Goal: Task Accomplishment & Management: Use online tool/utility

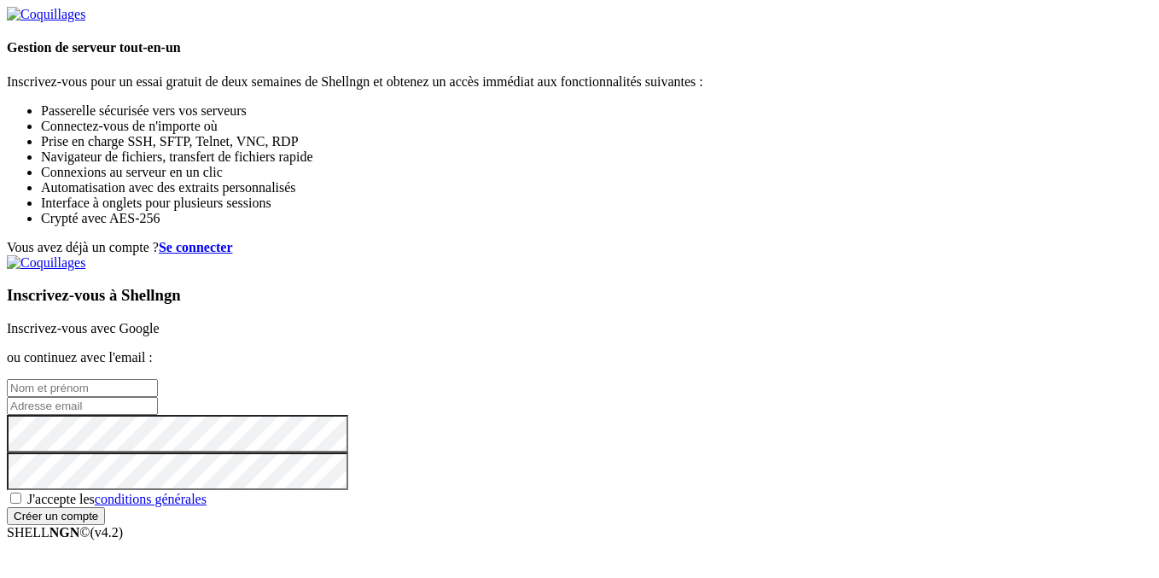
click at [748, 258] on div "Inscrivez-vous à Shellngn Inscrivez-vous avec Google ou continuez avec l'email …" at bounding box center [580, 390] width 1146 height 270
click at [160, 321] on link "Inscrivez-vous avec Google" at bounding box center [83, 328] width 153 height 15
click at [160, 321] on font "Inscrivez-vous avec Google" at bounding box center [83, 328] width 153 height 15
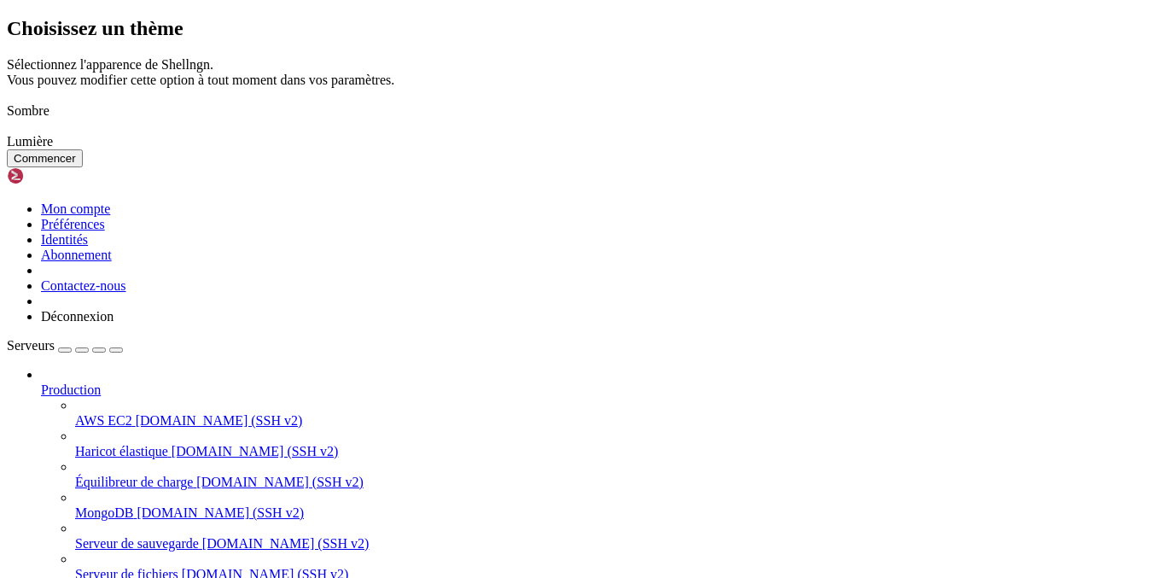
click at [7, 100] on img at bounding box center [7, 100] width 0 height 0
click at [83, 167] on button "Commencer" at bounding box center [45, 158] width 76 height 18
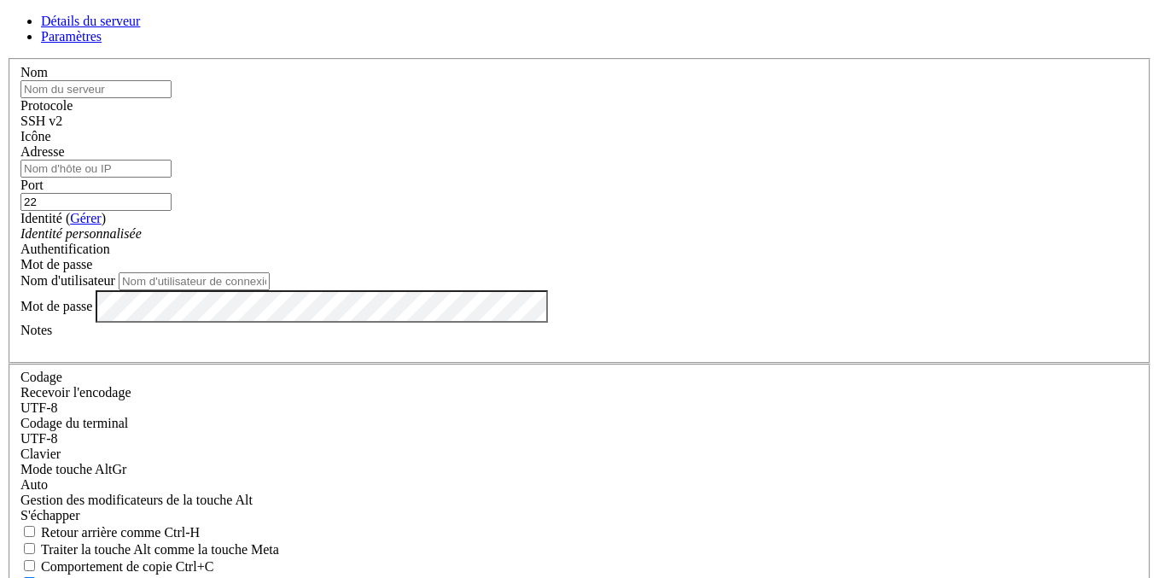
click at [560, 98] on div "Nom" at bounding box center [579, 81] width 1118 height 33
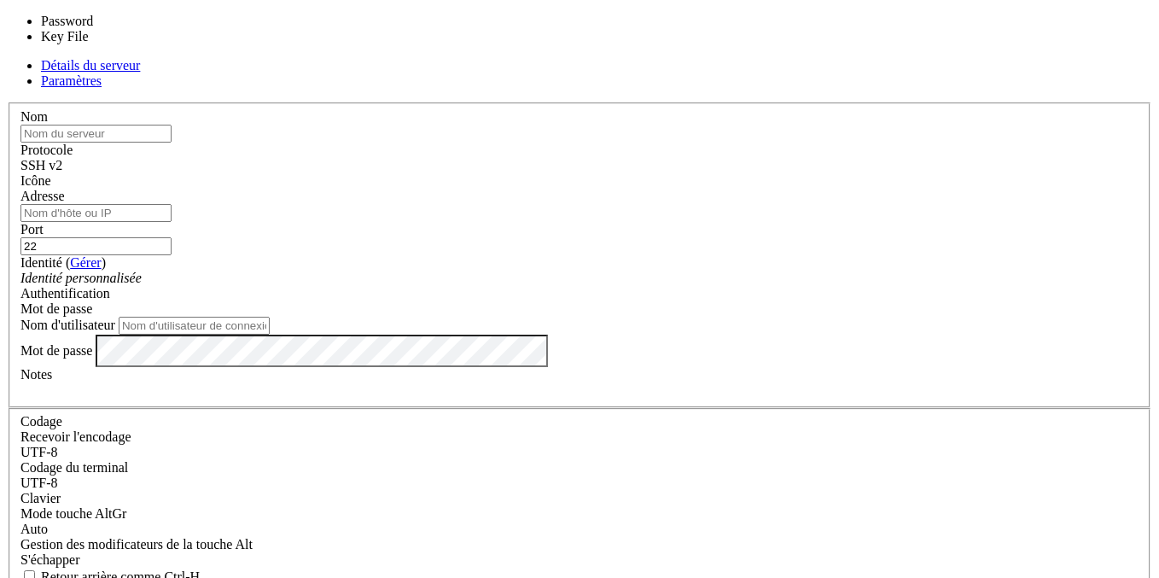
click at [690, 301] on div "Mot de passe" at bounding box center [579, 308] width 1118 height 15
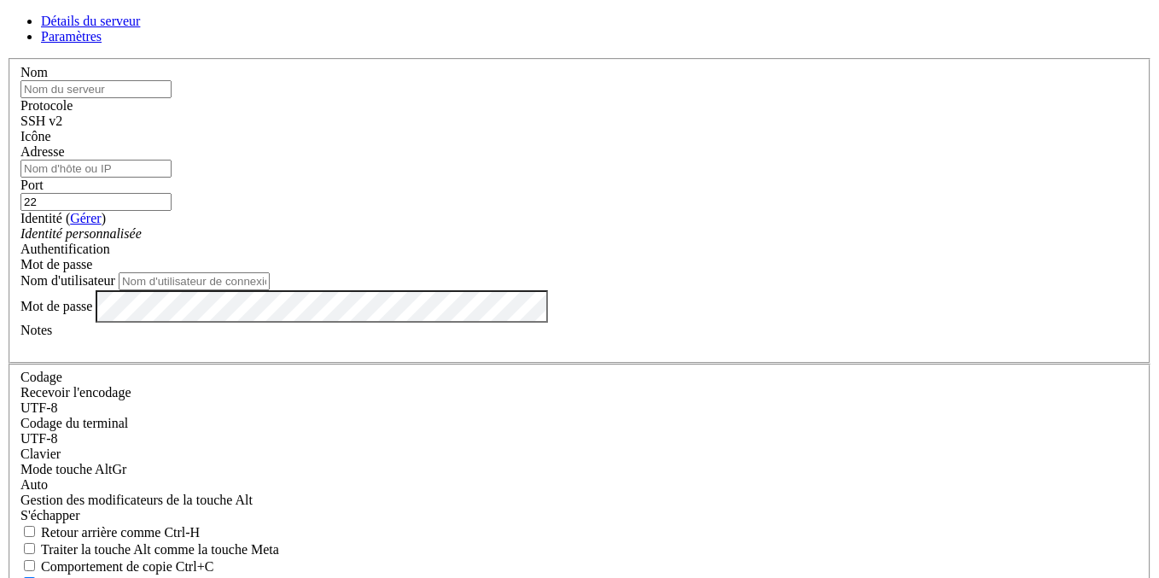
click at [690, 265] on div "Mot de passe" at bounding box center [579, 264] width 1118 height 15
click at [172, 206] on input "22" at bounding box center [95, 202] width 151 height 18
click at [172, 178] on input "Adresse" at bounding box center [95, 169] width 151 height 18
type input "&"
type input "2"
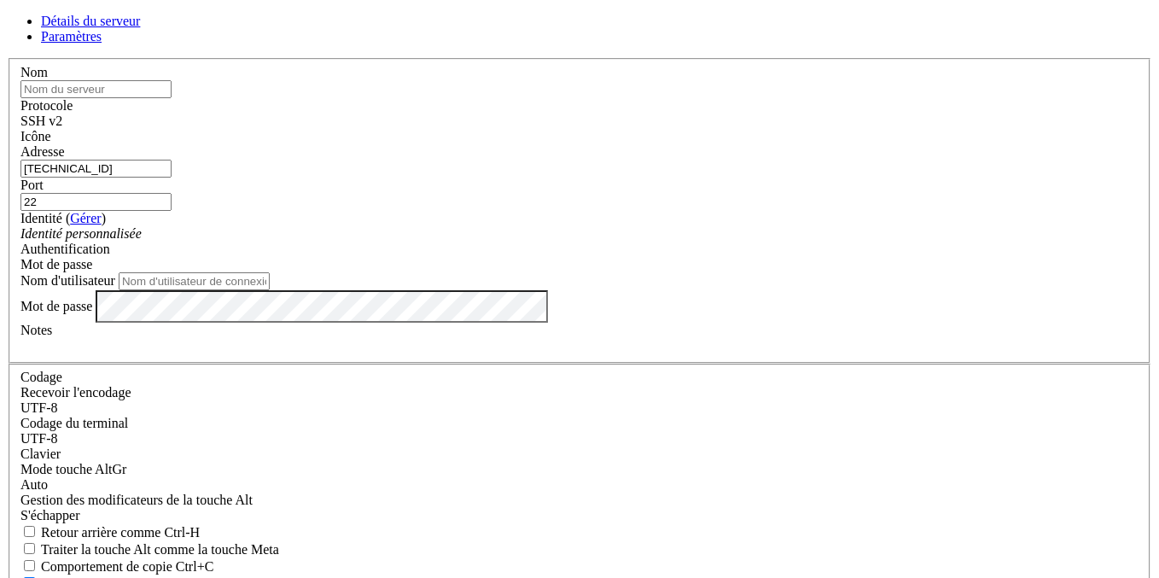
type input "[TECHNICAL_ID]"
click at [172, 201] on input "22" at bounding box center [95, 202] width 151 height 18
type input "2"
type input "9"
type input "8"
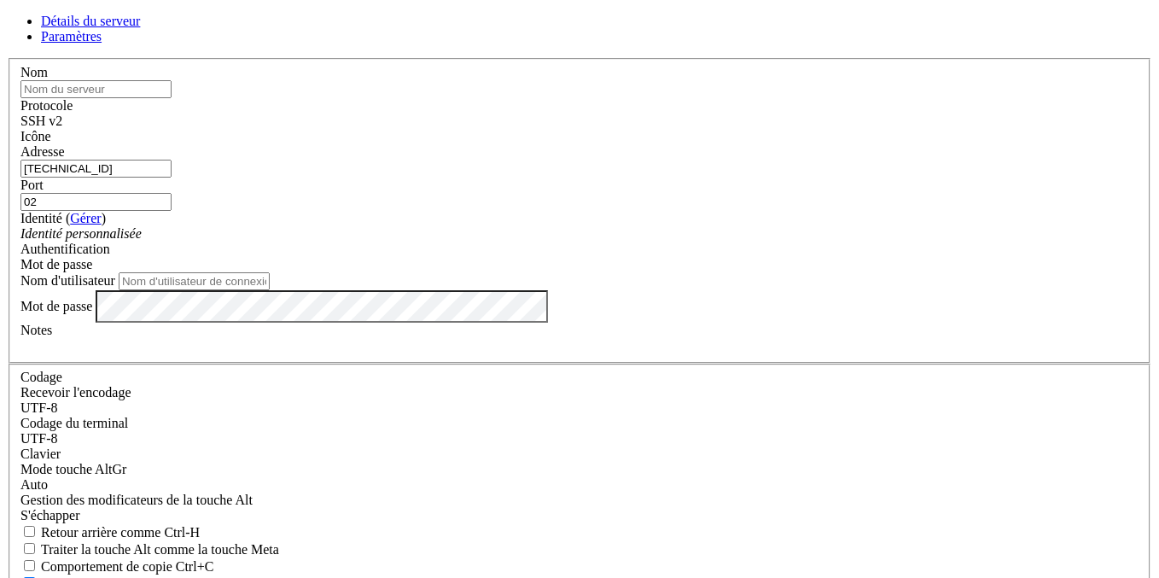
type input "0"
type input "8022"
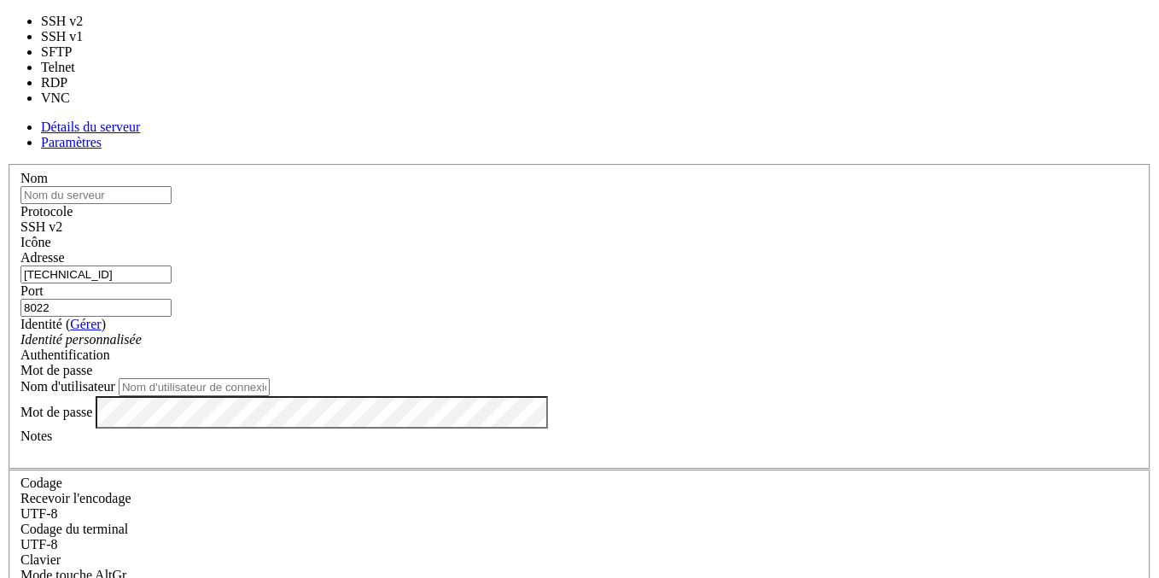
click at [699, 219] on div "SSH v2" at bounding box center [579, 226] width 1118 height 15
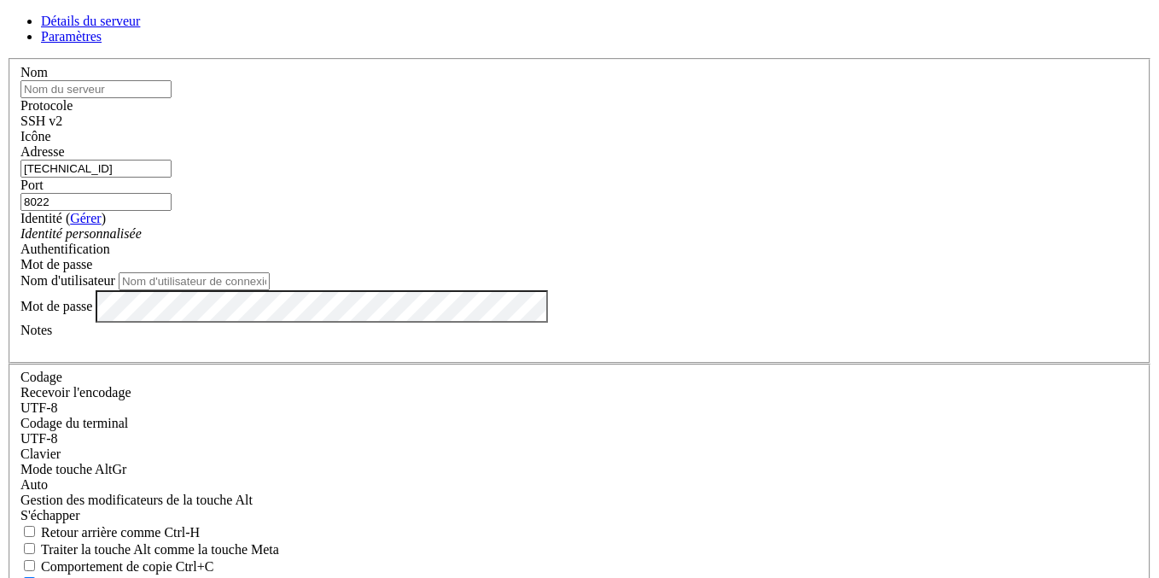
click at [703, 129] on div "SSH v2" at bounding box center [579, 121] width 1118 height 15
click at [586, 236] on div "Identité ( Gérer ) Identité personnalisée" at bounding box center [579, 226] width 1118 height 31
click at [586, 242] on div "Identité personnalisée" at bounding box center [579, 233] width 1118 height 15
click at [585, 242] on div "Identité personnalisée" at bounding box center [579, 233] width 1118 height 15
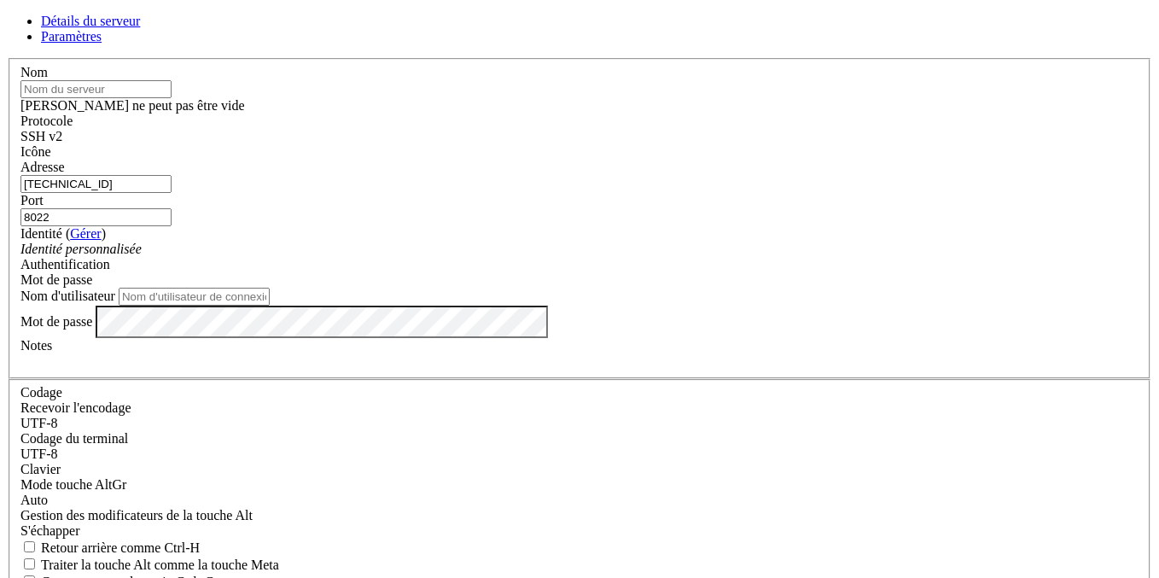
click at [499, 67] on div "Nom [PERSON_NAME] ne peut pas être vide Protocole SSH v2 [GEOGRAPHIC_DATA] Adre…" at bounding box center [580, 379] width 1146 height 643
click at [102, 44] on link "Paramètres" at bounding box center [71, 36] width 61 height 15
click at [140, 28] on link "Détails du serveur" at bounding box center [90, 21] width 99 height 15
click at [172, 98] on input "text" at bounding box center [95, 89] width 151 height 18
type input "[PERSON_NAME]"
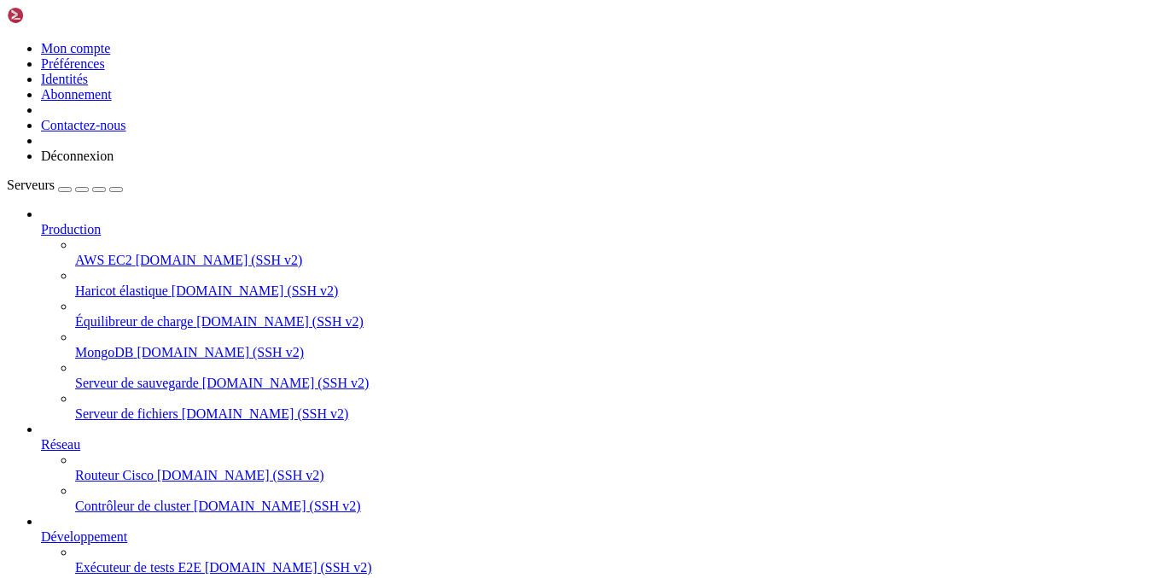
click at [136, 253] on font "[DOMAIN_NAME] (SSH v2)" at bounding box center [219, 260] width 167 height 15
click at [137, 283] on font "Haricot élastique" at bounding box center [121, 290] width 93 height 15
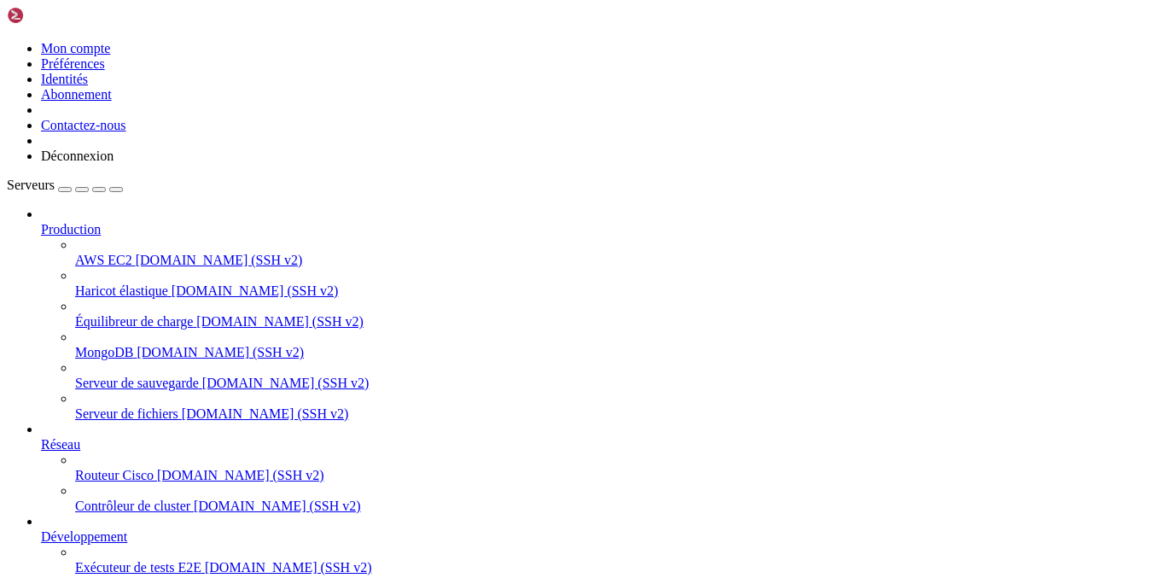
click at [143, 560] on span "Exécuteur de tests E2E" at bounding box center [138, 567] width 126 height 15
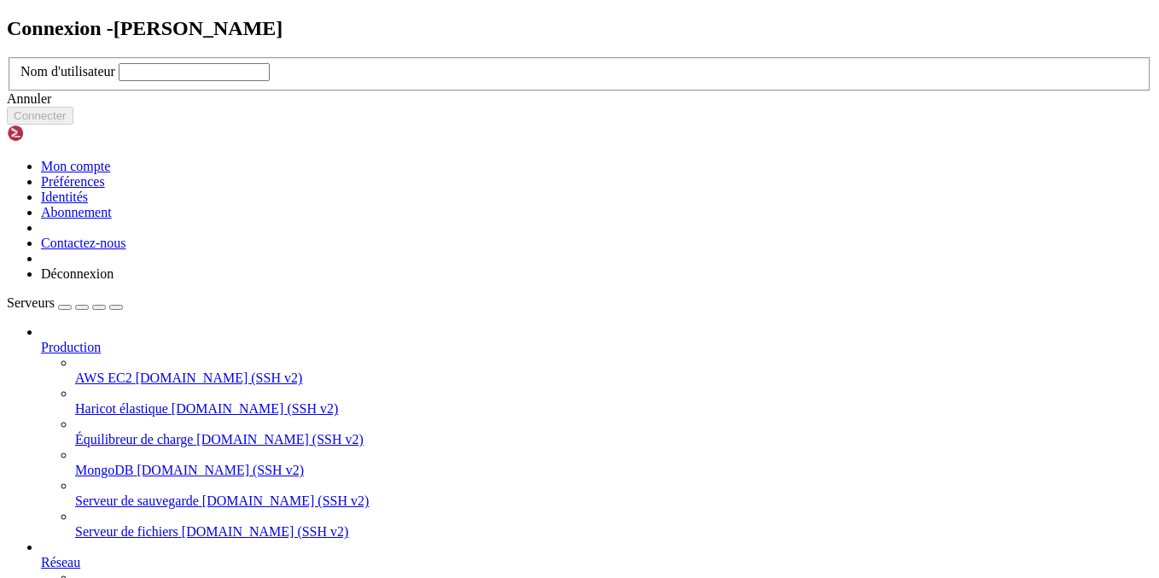
click at [283, 39] on font "[PERSON_NAME]" at bounding box center [199, 28] width 170 height 22
drag, startPoint x: 522, startPoint y: 297, endPoint x: 565, endPoint y: 338, distance: 59.2
click at [565, 125] on form "Connexion - [PERSON_NAME] Nom d'utilisateur Annuler Connecter" at bounding box center [580, 71] width 1146 height 108
type input "u0_236"
click at [73, 125] on button "Connecter" at bounding box center [40, 116] width 67 height 18
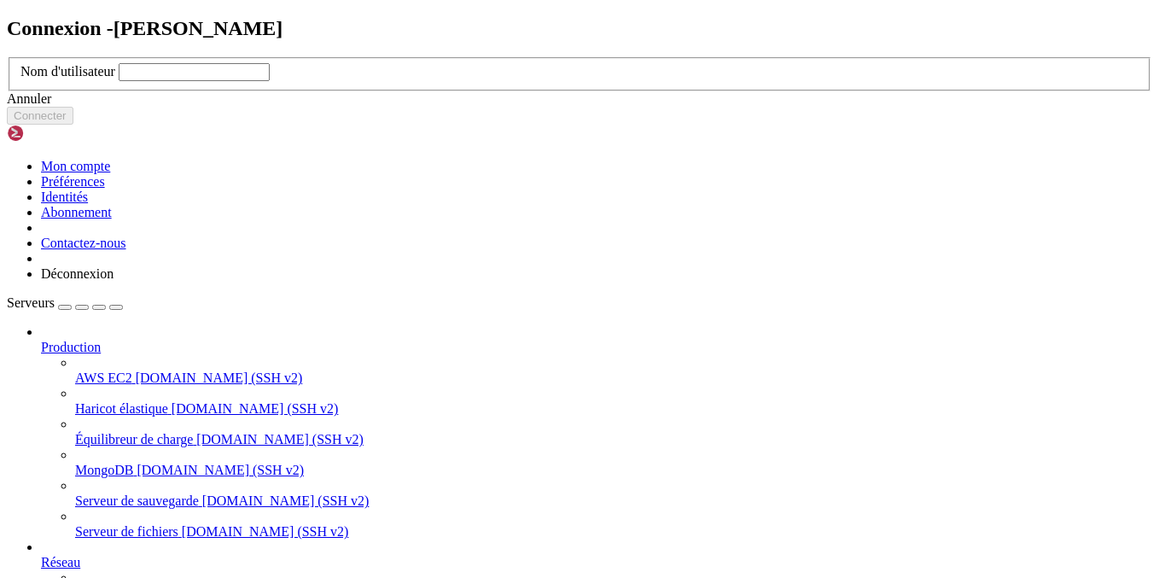
click at [270, 81] on input "text" at bounding box center [194, 72] width 151 height 18
type input "u0_236"
click button "Connecter" at bounding box center [40, 116] width 67 height 18
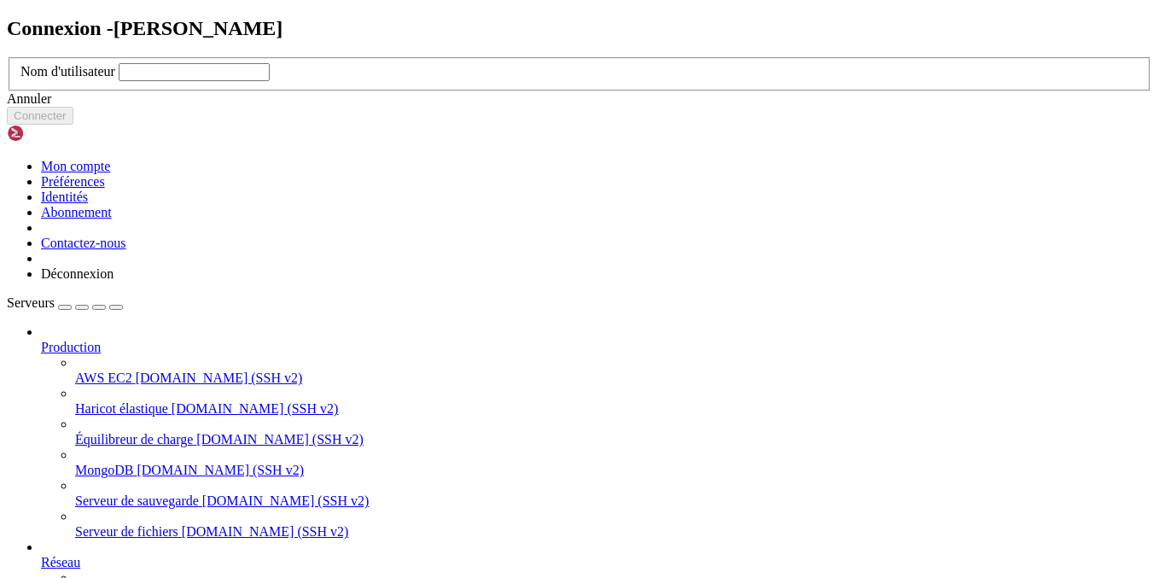
click at [7, 57] on icon at bounding box center [7, 57] width 0 height 0
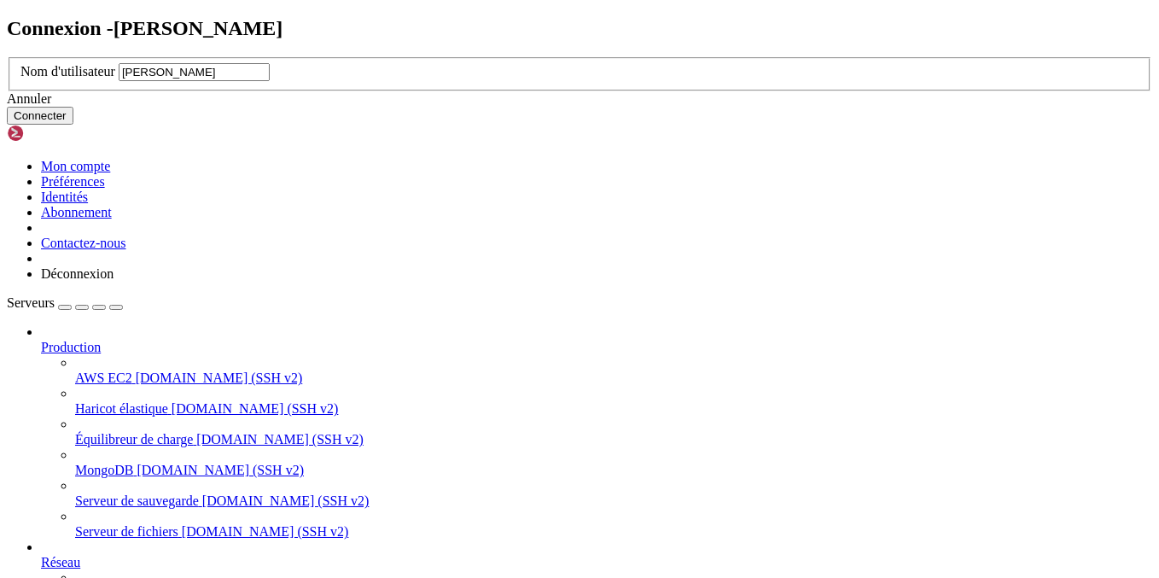
type input "[PERSON_NAME]"
click button "Connecter" at bounding box center [40, 116] width 67 height 18
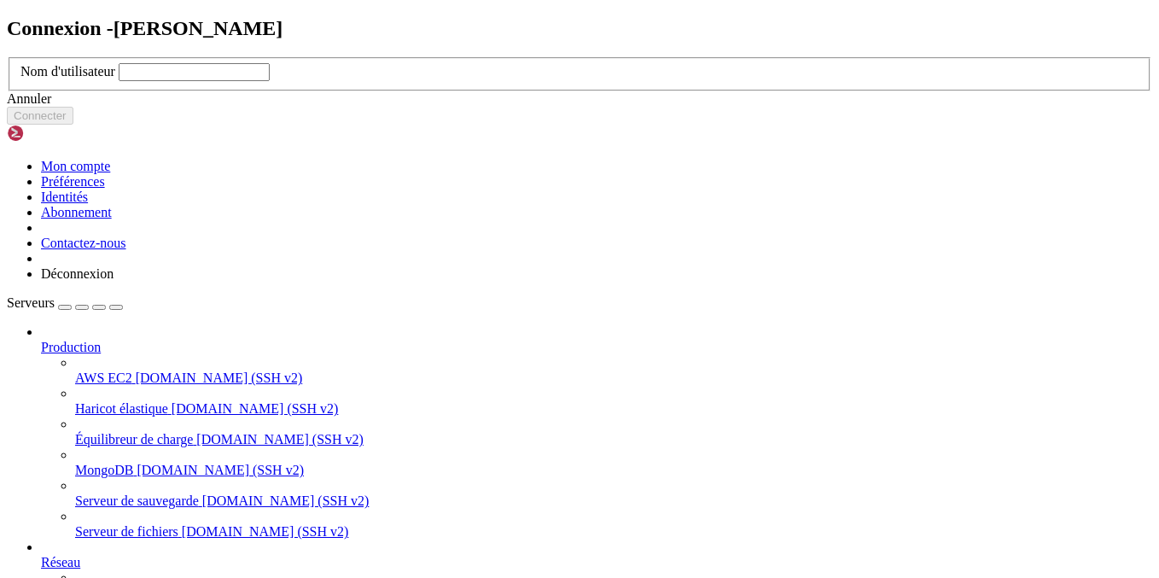
drag, startPoint x: 603, startPoint y: 364, endPoint x: 589, endPoint y: 364, distance: 14.5
click at [603, 107] on div "Annuler" at bounding box center [580, 98] width 1146 height 15
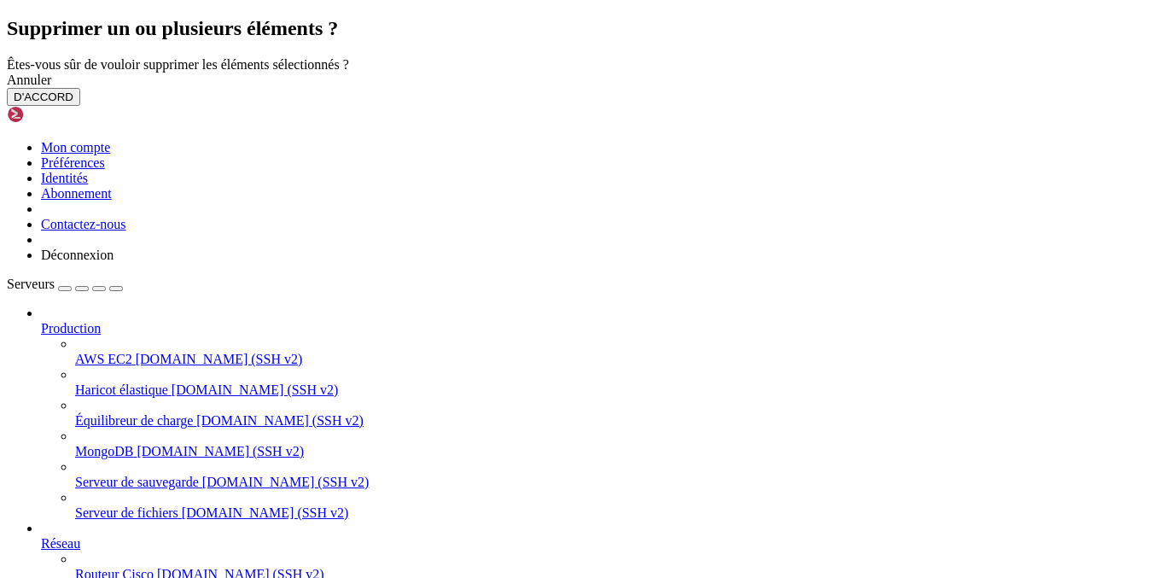
click at [73, 103] on font "D'ACCORD" at bounding box center [44, 96] width 60 height 13
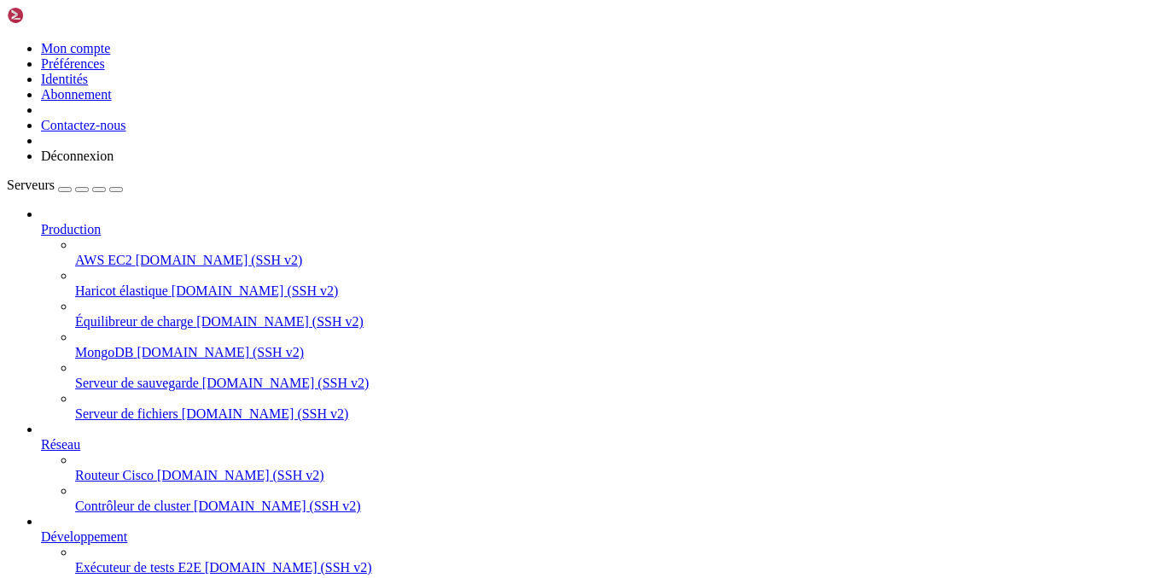
scroll to position [66, 0]
click at [65, 189] on div "button" at bounding box center [65, 189] width 0 height 0
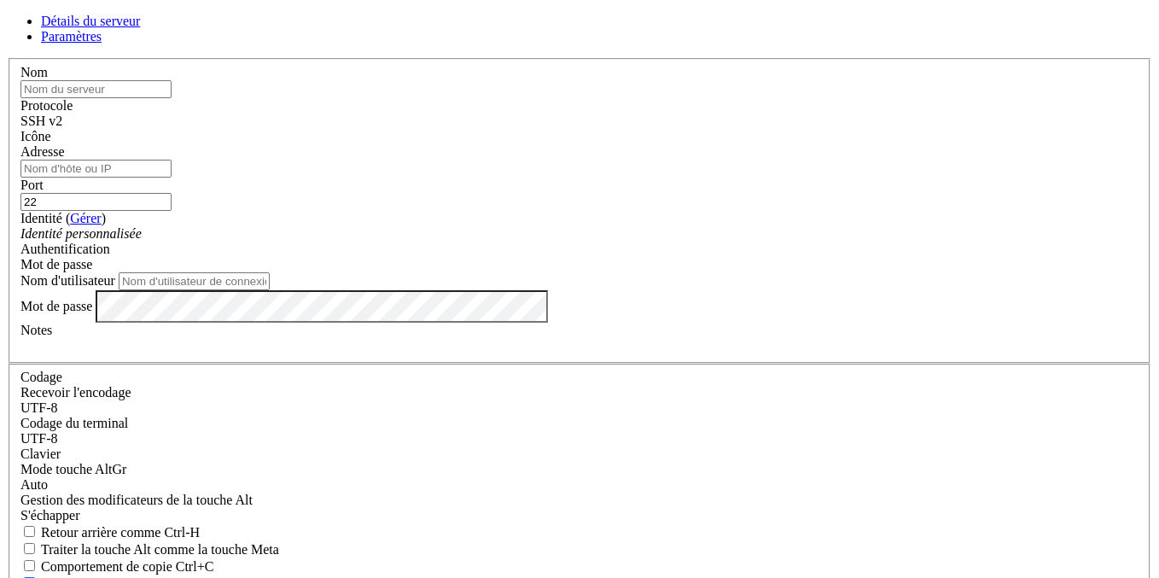
click at [172, 98] on input "text" at bounding box center [95, 89] width 151 height 18
type input "u"
type input "u0_268"
click at [172, 178] on input "Adresse" at bounding box center [95, 169] width 151 height 18
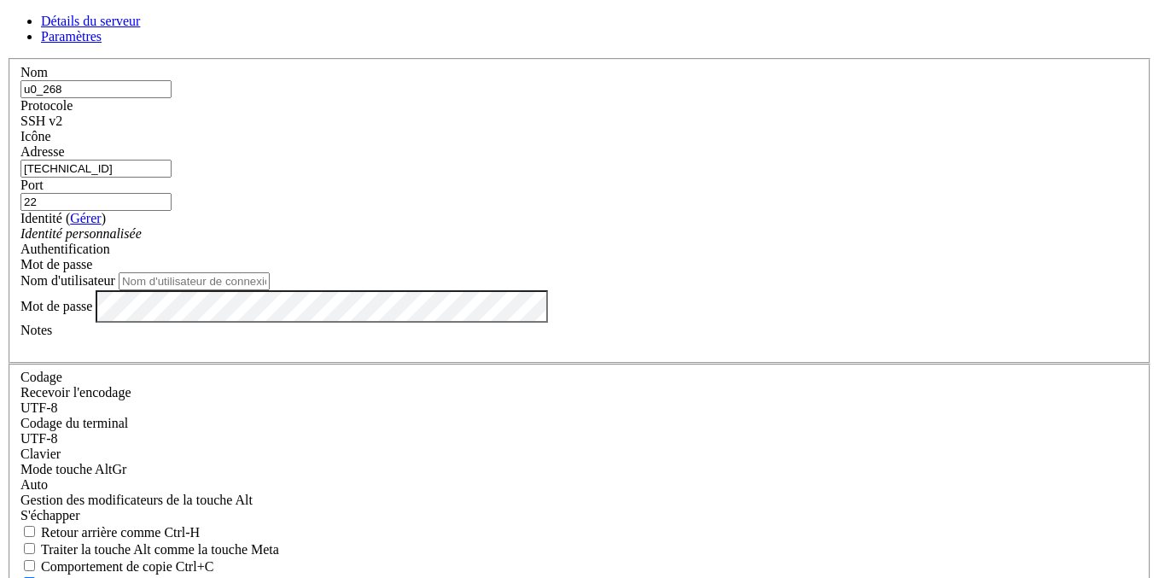
type input "[TECHNICAL_ID]"
click at [172, 193] on input "22" at bounding box center [95, 202] width 151 height 18
type input "2"
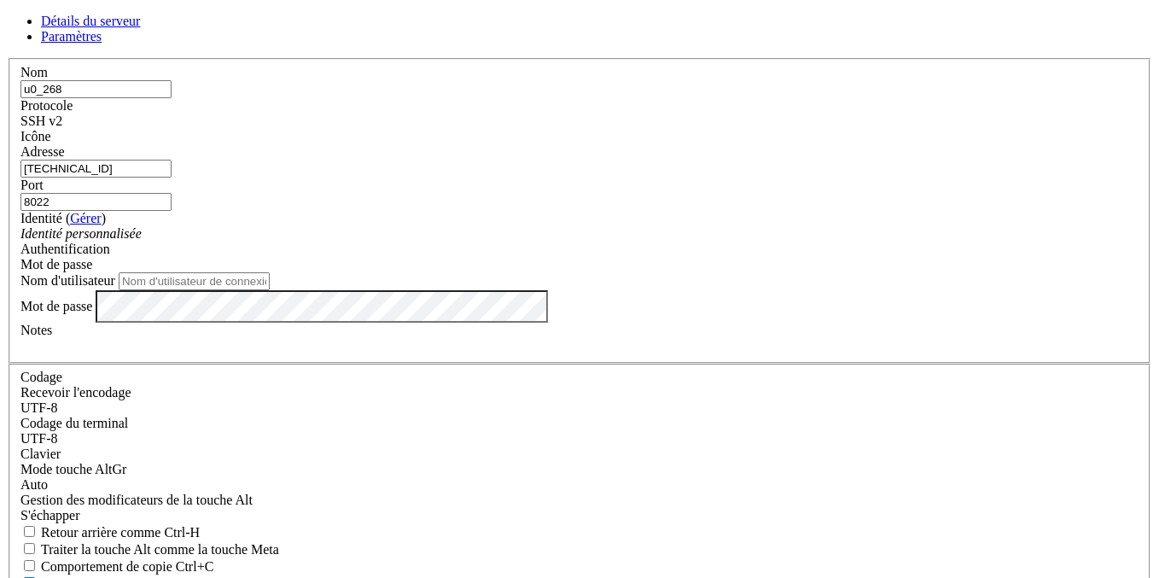
type input "8022"
drag, startPoint x: 745, startPoint y: 142, endPoint x: 754, endPoint y: 138, distance: 9.2
click at [745, 142] on div "Icône" at bounding box center [579, 136] width 1118 height 15
click at [20, 144] on span at bounding box center [20, 144] width 0 height 0
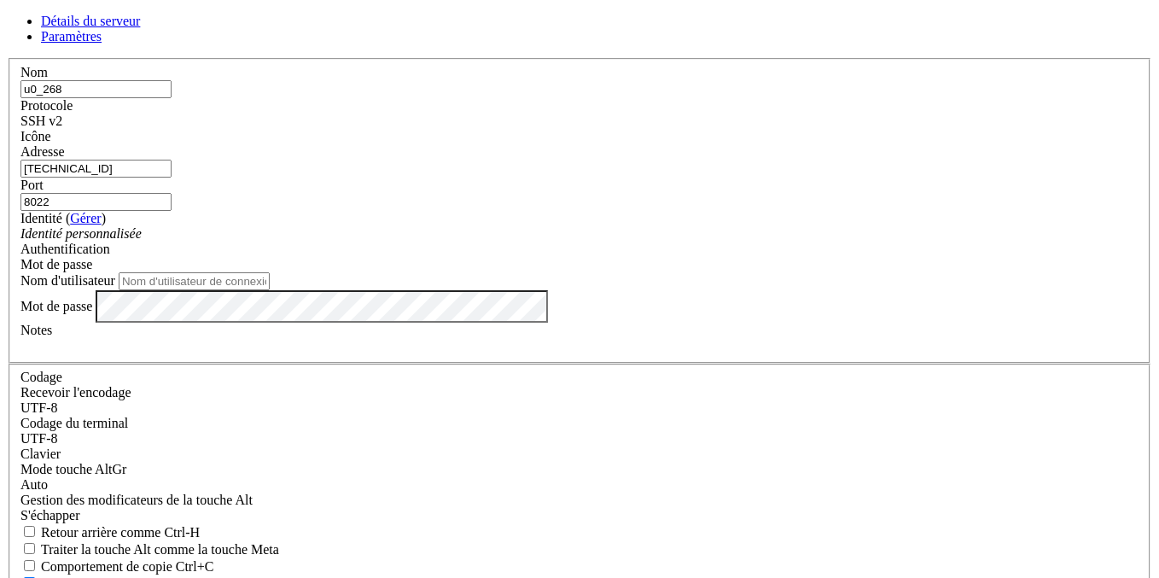
click at [270, 290] on input "Nom d'utilisateur" at bounding box center [194, 281] width 151 height 18
click at [270, 290] on input "u0_a268" at bounding box center [194, 281] width 151 height 18
click at [270, 290] on input "u0_a238" at bounding box center [194, 281] width 151 height 18
type input "u0_a236"
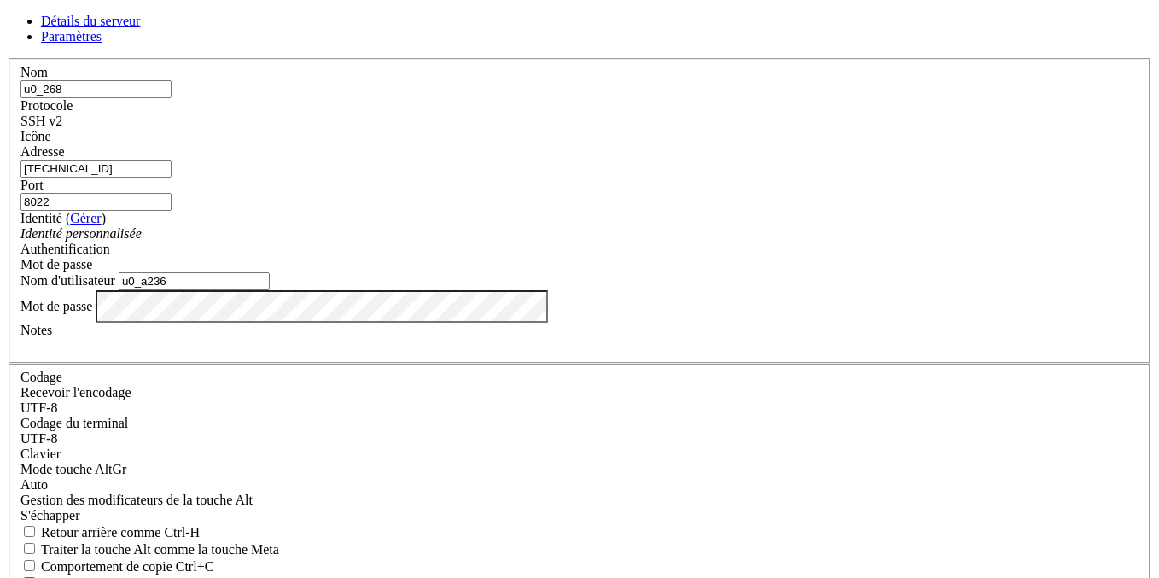
click at [172, 98] on input "u0_268" at bounding box center [95, 89] width 151 height 18
type input "u0_a268"
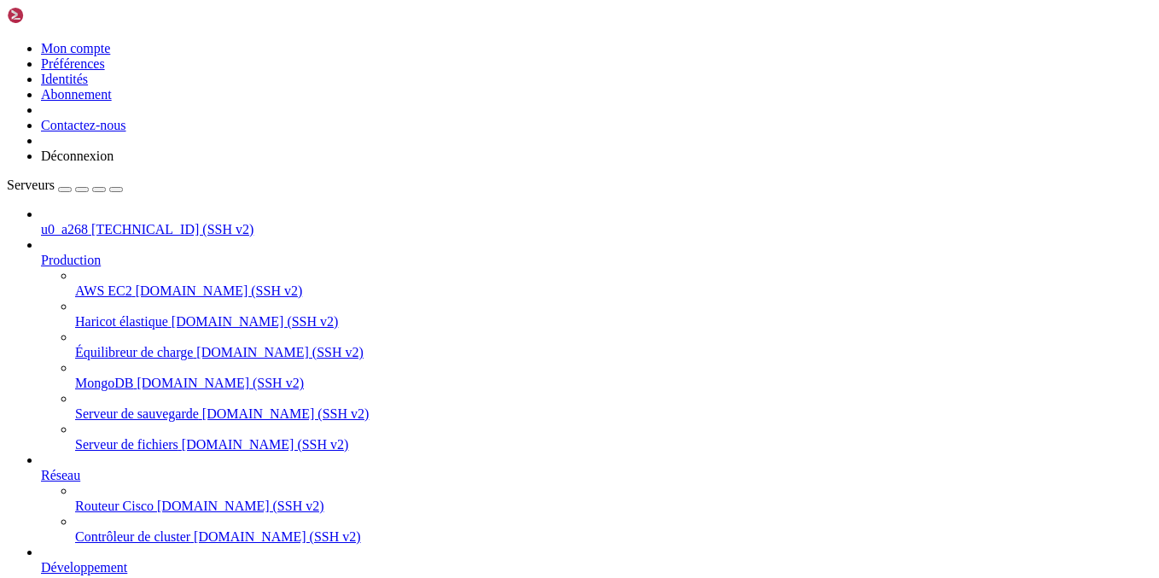
scroll to position [0, 0]
click at [88, 222] on font "u0_a268" at bounding box center [64, 229] width 47 height 15
click at [88, 222] on span "u0_a268" at bounding box center [64, 229] width 47 height 15
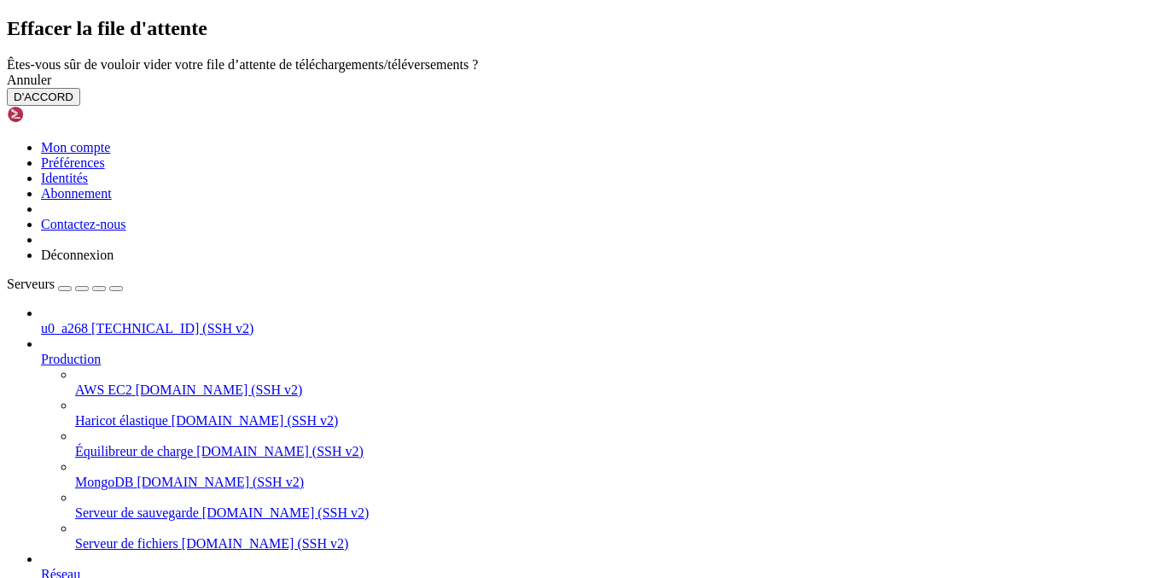
click at [80, 106] on button "D'ACCORD" at bounding box center [43, 97] width 73 height 18
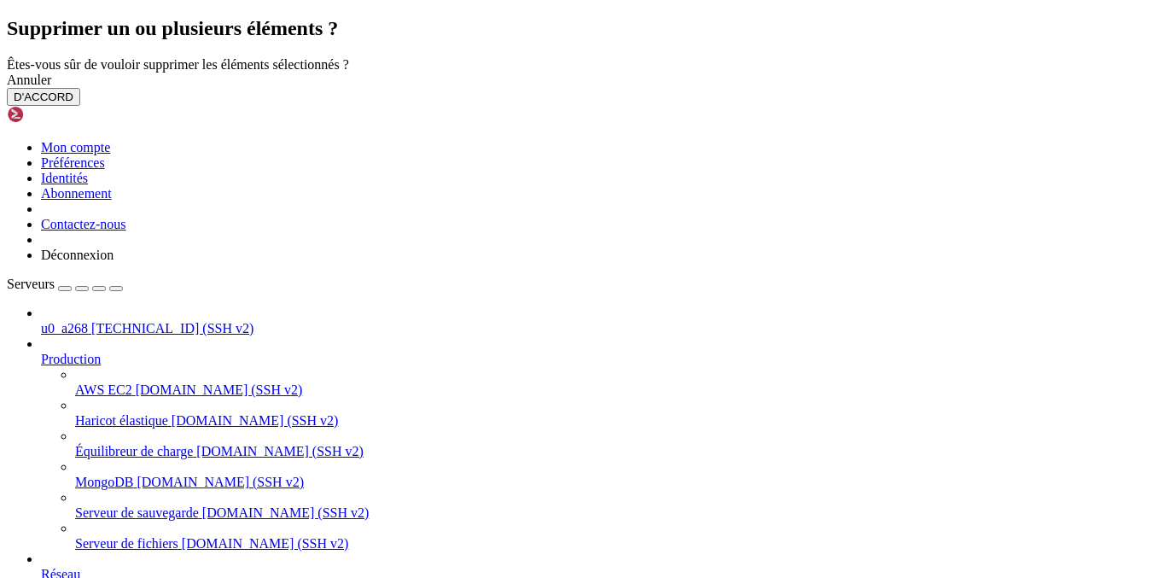
click at [73, 103] on font "D'ACCORD" at bounding box center [44, 96] width 60 height 13
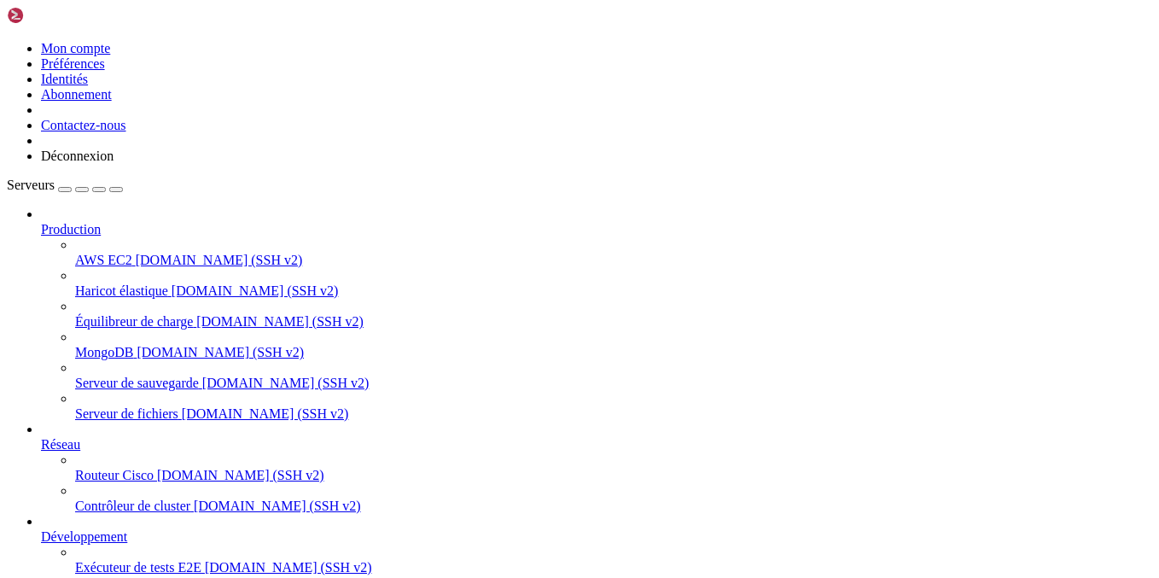
click at [167, 468] on font "[DOMAIN_NAME] (SSH v2)" at bounding box center [240, 475] width 167 height 15
click at [166, 468] on font "[DOMAIN_NAME] (SSH v2)" at bounding box center [240, 475] width 167 height 15
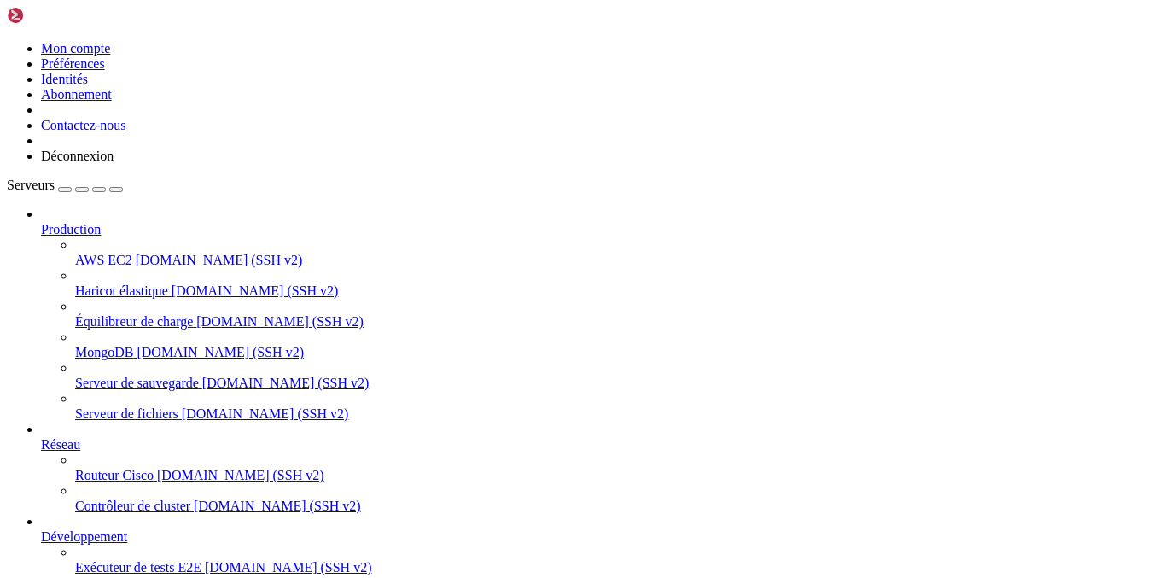
click at [158, 560] on font "Exécuteur de tests E2E" at bounding box center [138, 567] width 126 height 15
click at [166, 560] on font "Exécuteur de tests E2E" at bounding box center [138, 567] width 126 height 15
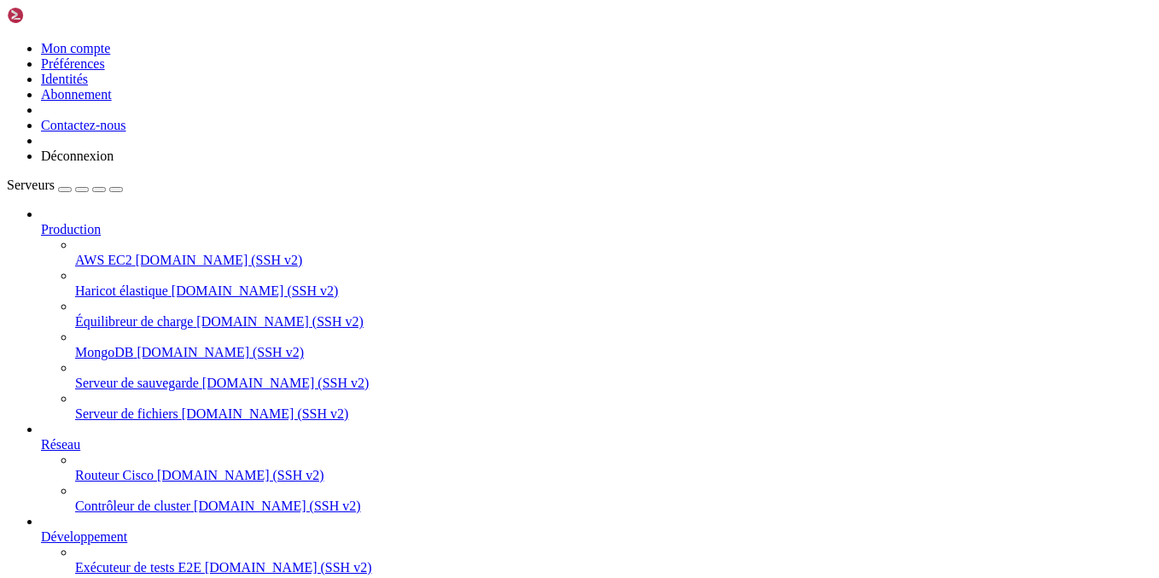
scroll to position [0, 0]
